Goal: Find specific page/section: Find specific page/section

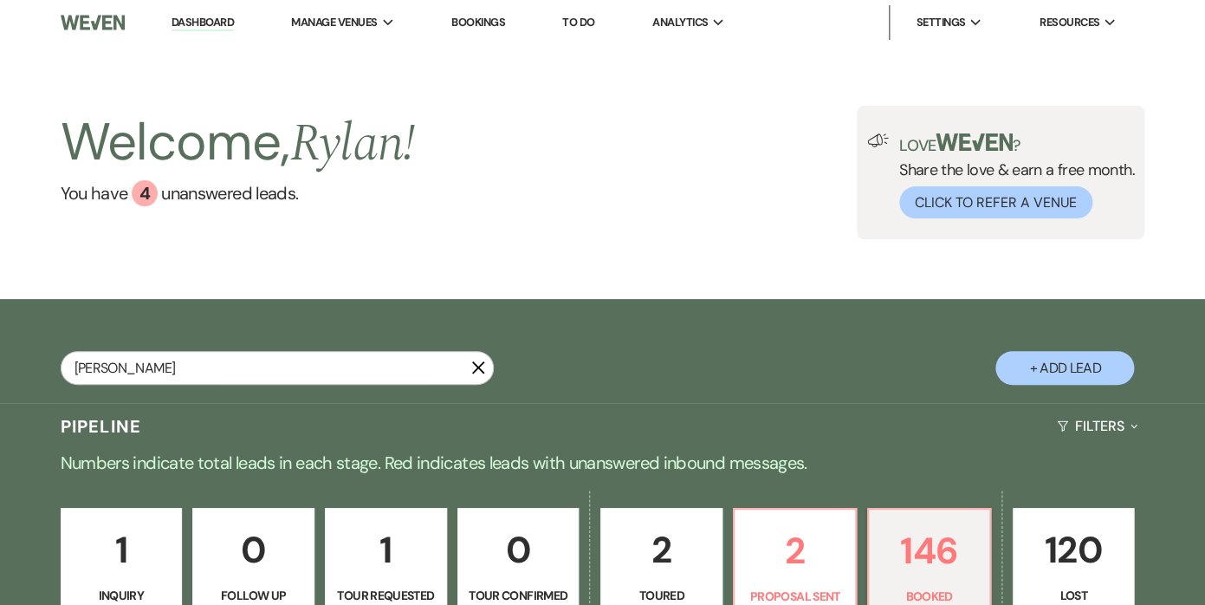
type input "[PERSON_NAME]"
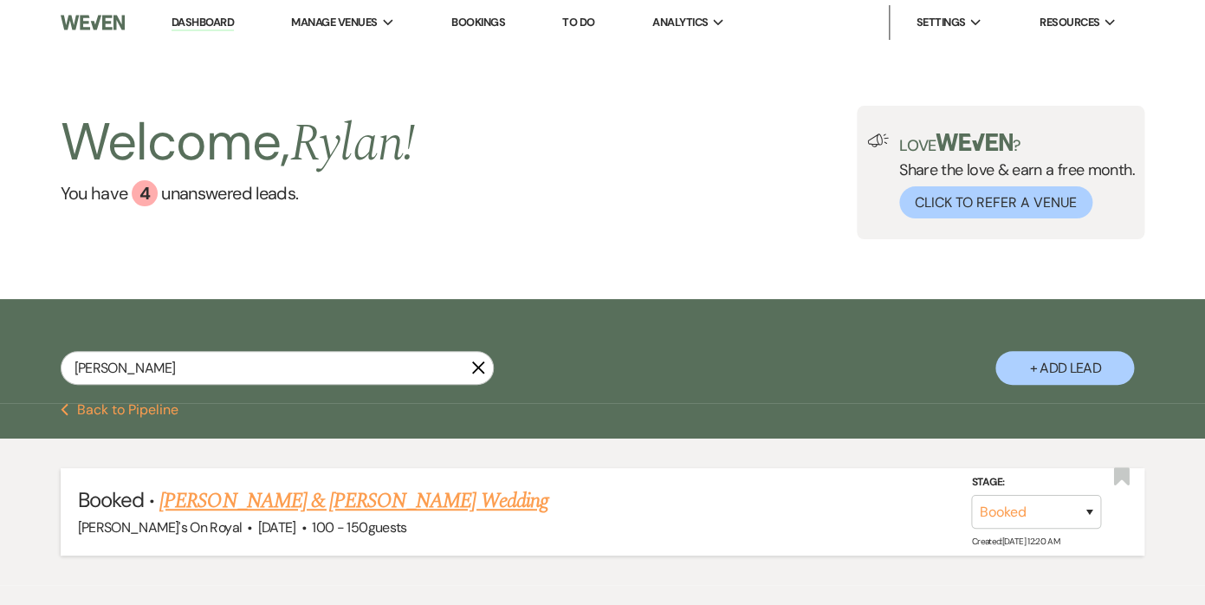
click at [389, 503] on link "[PERSON_NAME] & [PERSON_NAME] Wedding" at bounding box center [353, 500] width 388 height 31
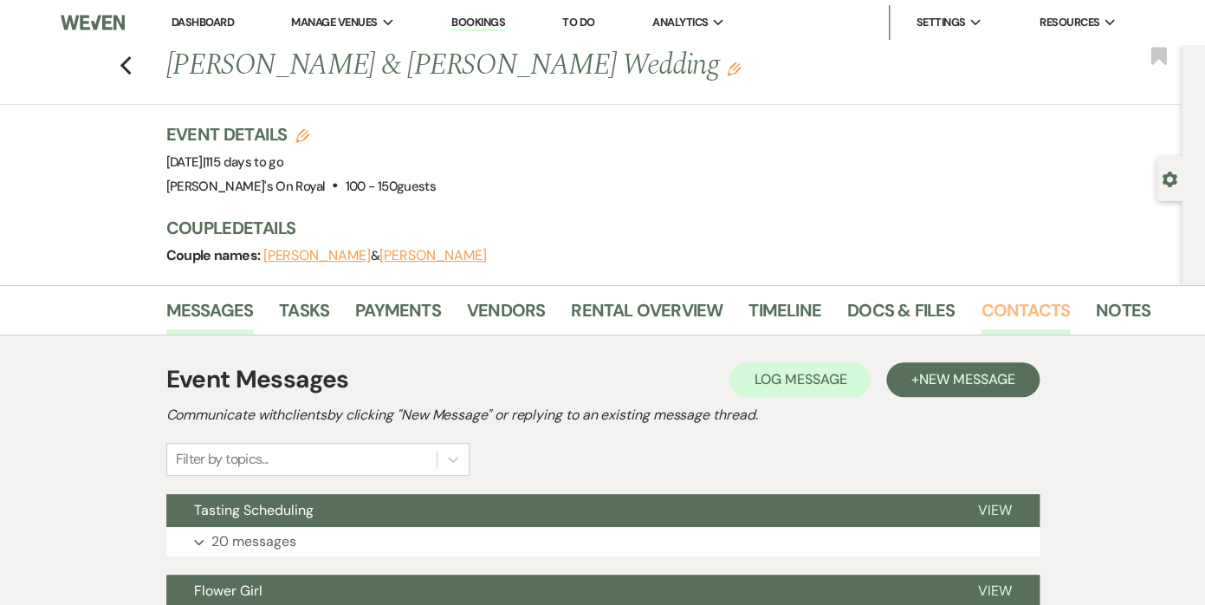
click at [1002, 308] on link "Contacts" at bounding box center [1025, 315] width 89 height 38
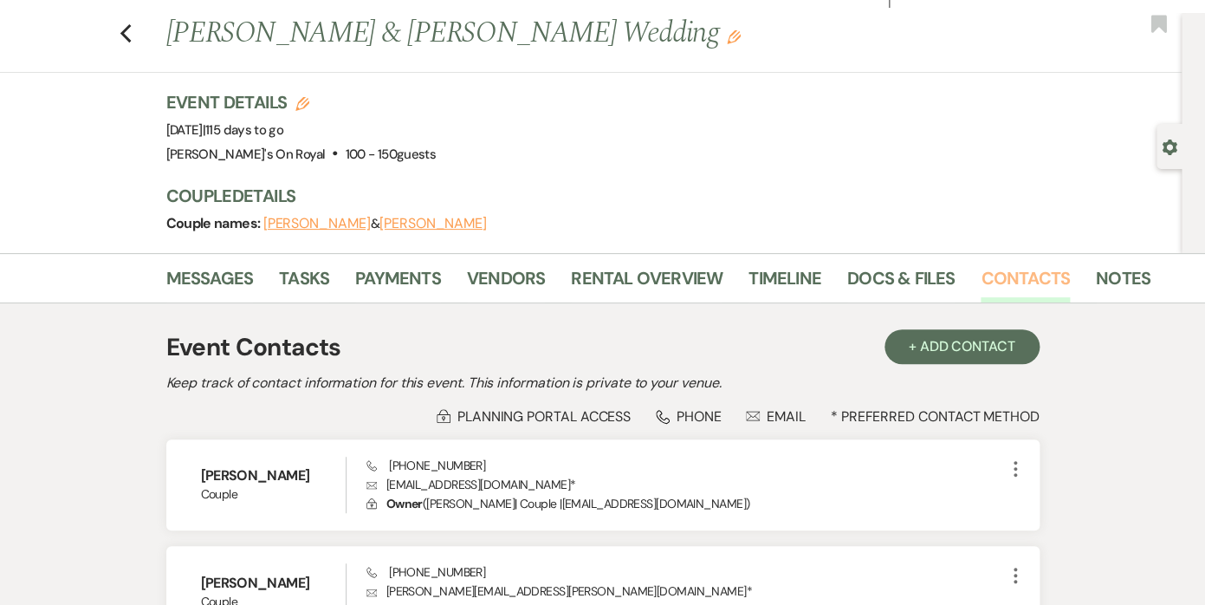
scroll to position [31, 0]
click at [881, 275] on link "Docs & Files" at bounding box center [900, 284] width 107 height 38
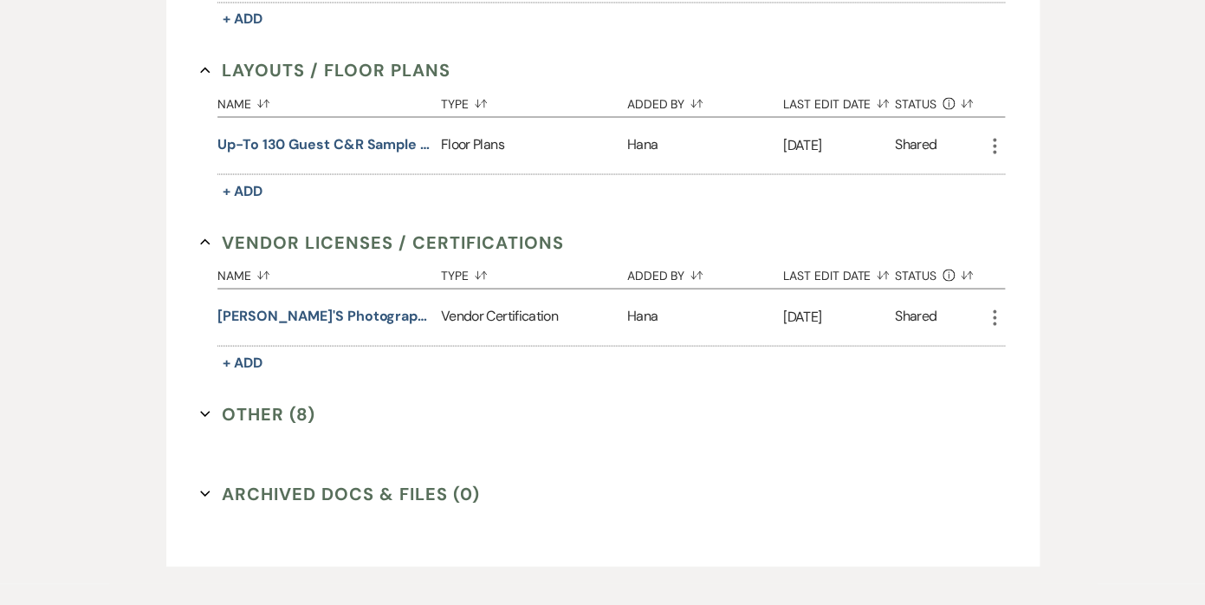
scroll to position [1195, 0]
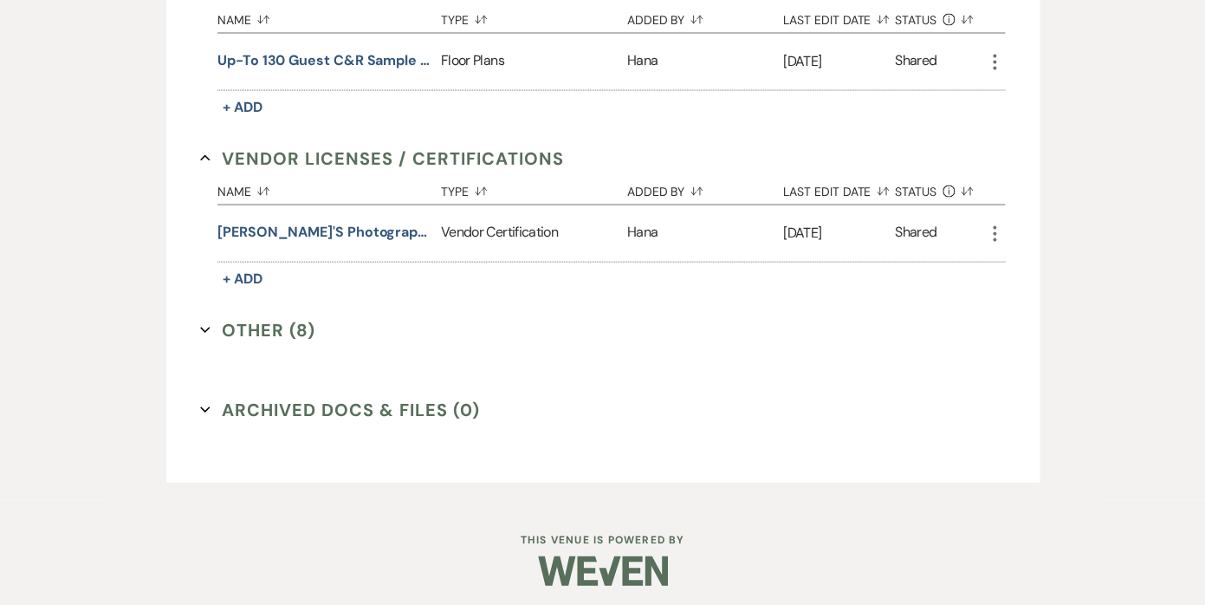
click at [207, 330] on icon "Expand" at bounding box center [205, 329] width 10 height 10
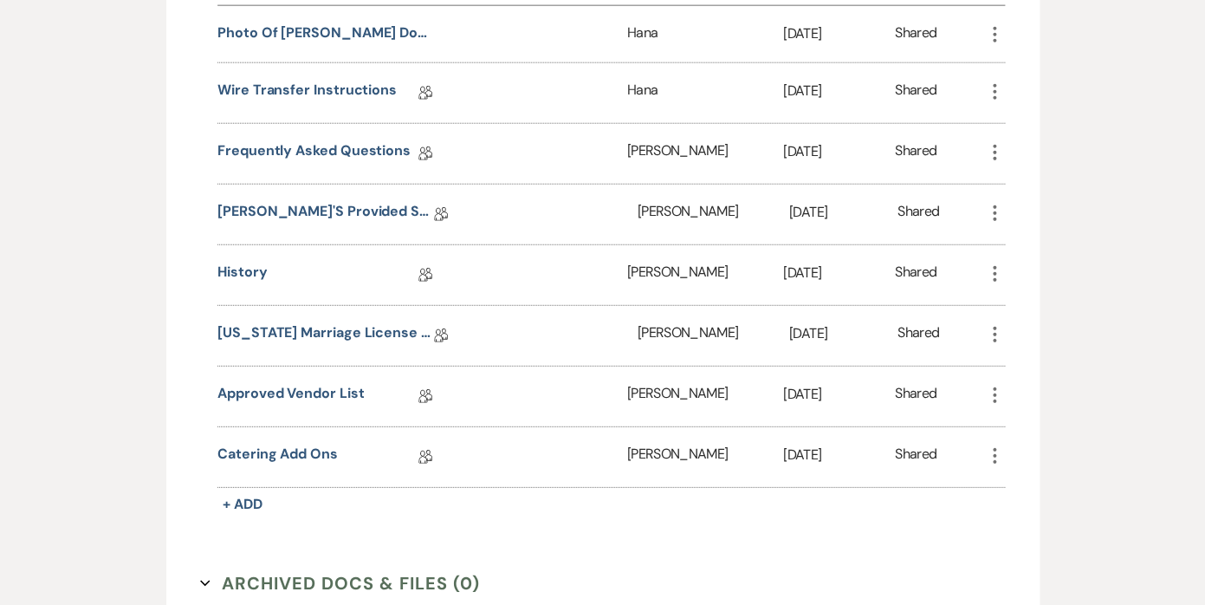
scroll to position [1603, 0]
